Goal: Transaction & Acquisition: Purchase product/service

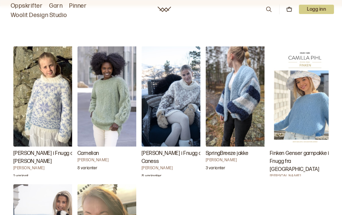
scroll to position [663, 0]
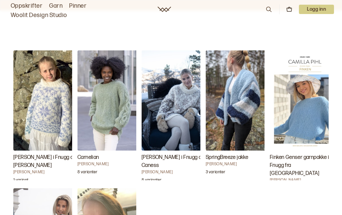
click at [310, 107] on img "Finken Genser garnpakke i Fnugg fra House of Yarn" at bounding box center [303, 100] width 67 height 100
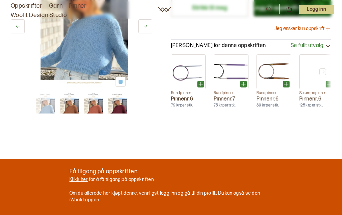
scroll to position [267, 0]
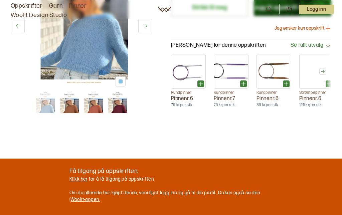
click at [70, 113] on img at bounding box center [69, 102] width 21 height 21
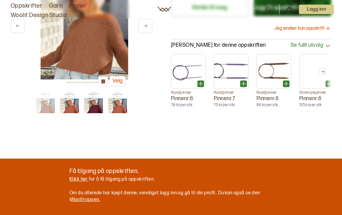
click at [91, 89] on img at bounding box center [81, 19] width 93 height 140
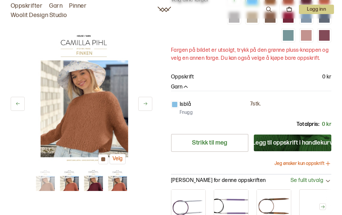
scroll to position [132, 0]
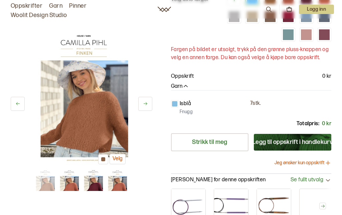
click at [44, 182] on img at bounding box center [45, 180] width 21 height 21
click at [48, 180] on img at bounding box center [45, 180] width 21 height 21
click at [20, 103] on button at bounding box center [18, 104] width 14 height 14
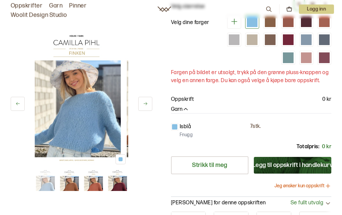
scroll to position [106, 0]
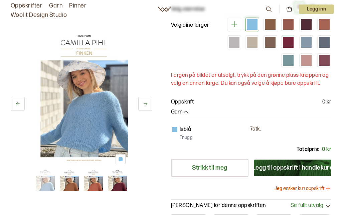
click at [94, 114] on img at bounding box center [81, 97] width 93 height 140
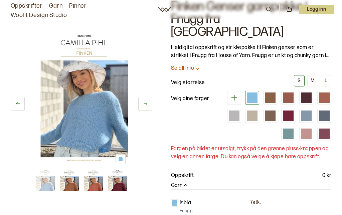
scroll to position [0, 0]
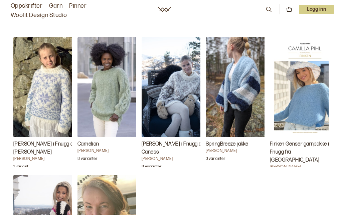
scroll to position [673, 0]
